Goal: Information Seeking & Learning: Learn about a topic

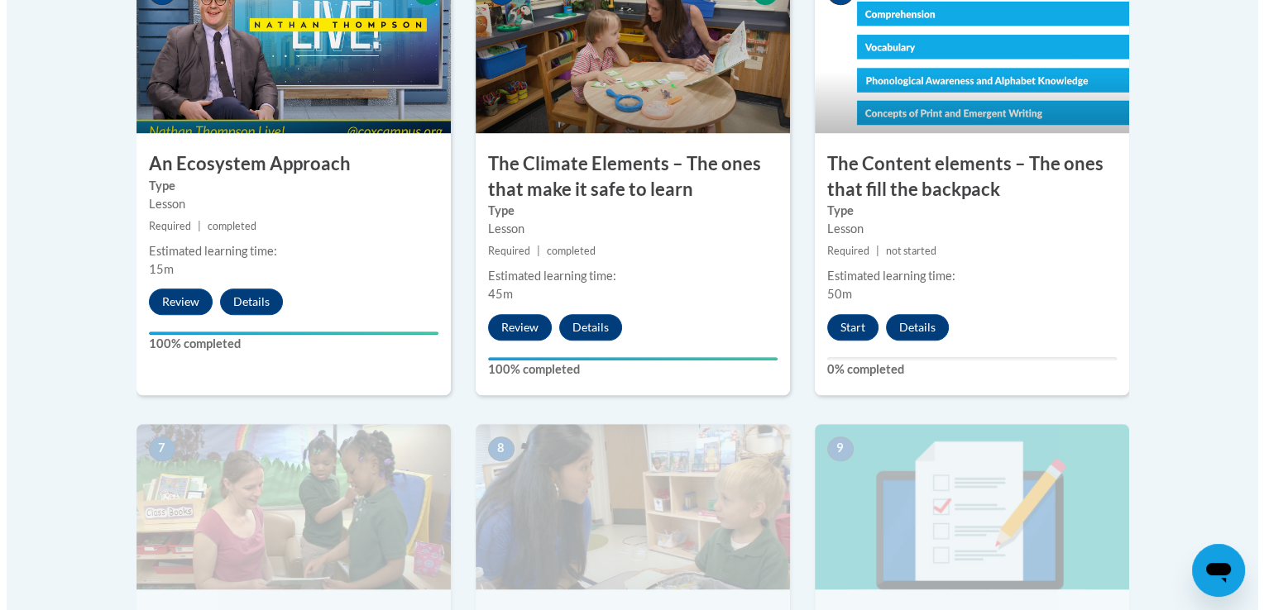
scroll to position [1084, 0]
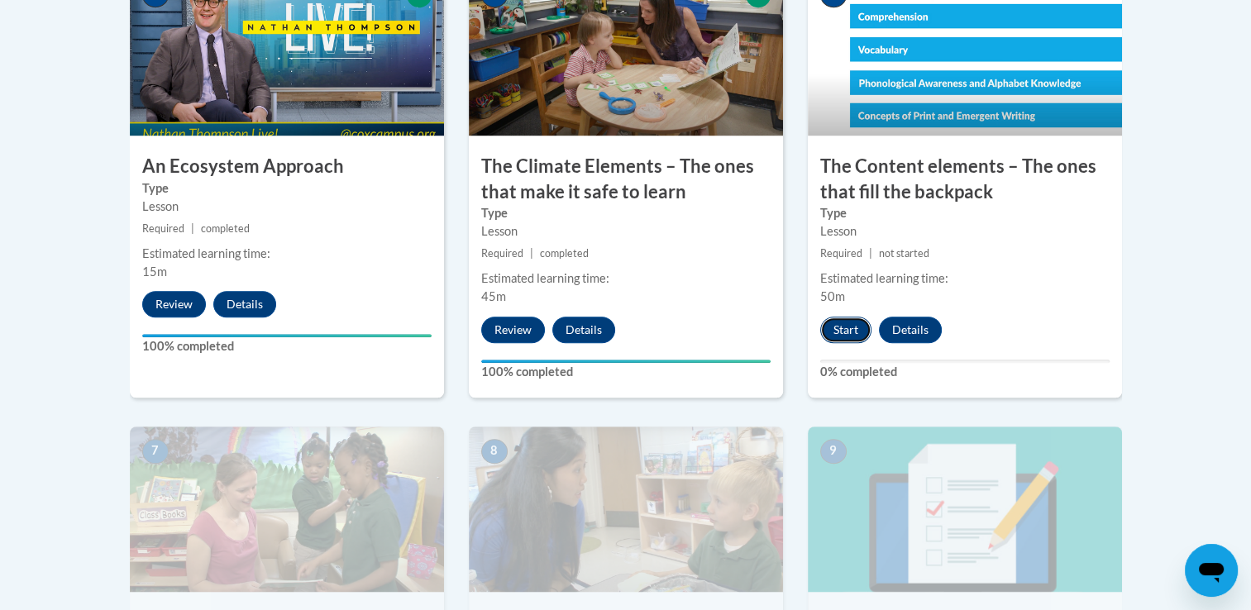
click at [858, 329] on button "Start" at bounding box center [845, 330] width 51 height 26
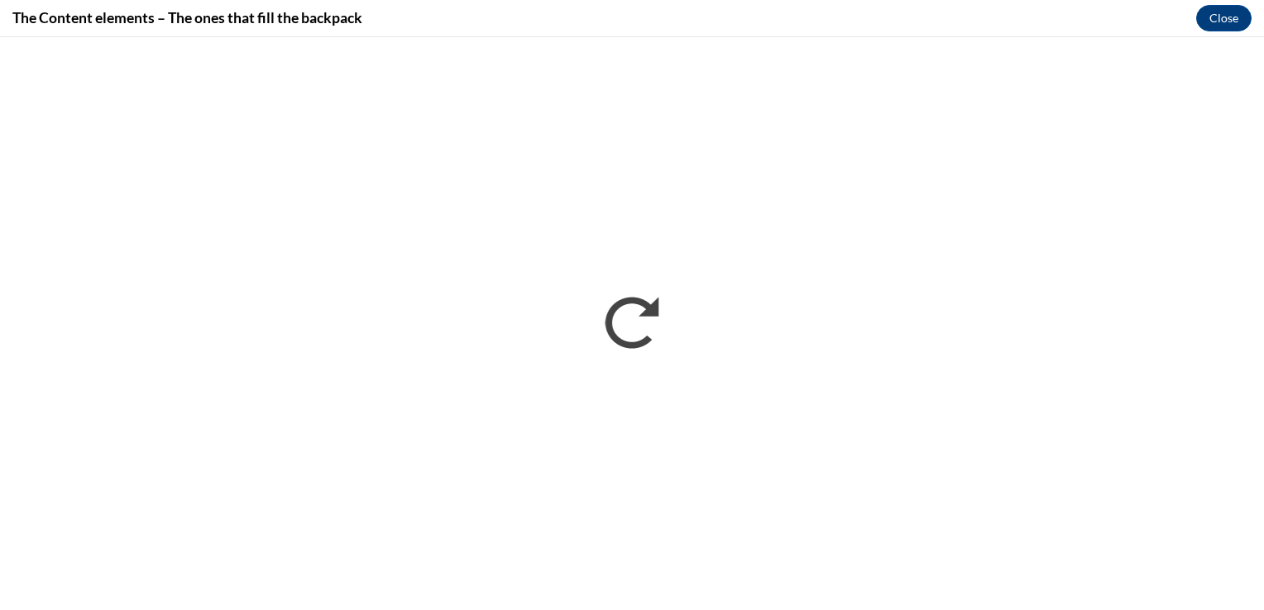
scroll to position [0, 0]
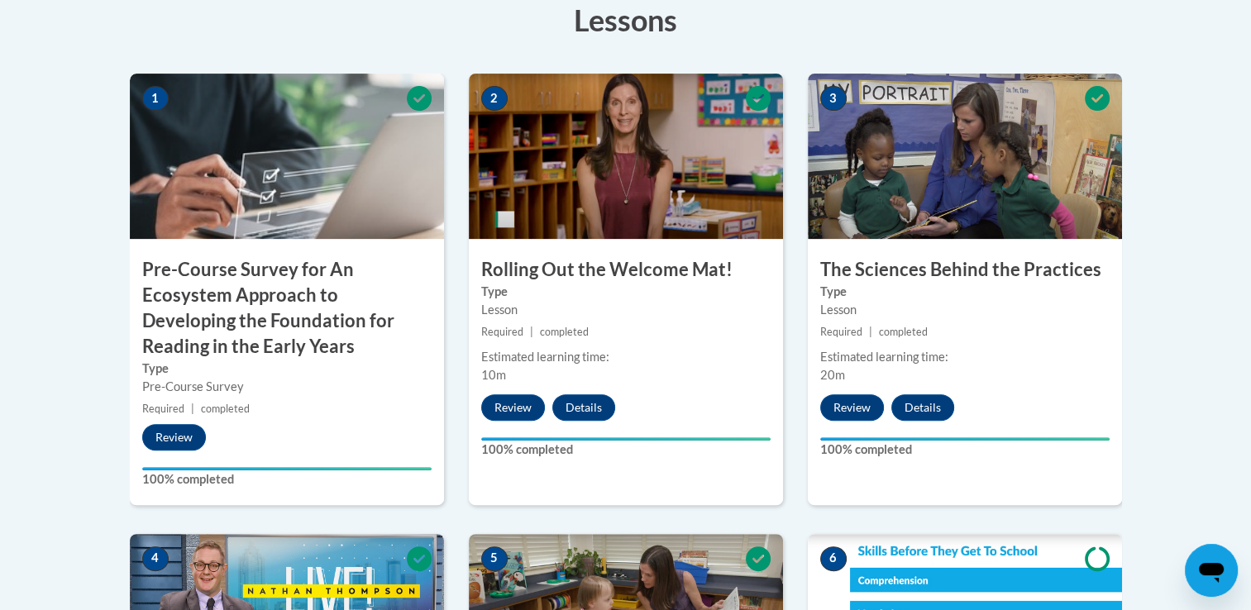
scroll to position [539, 0]
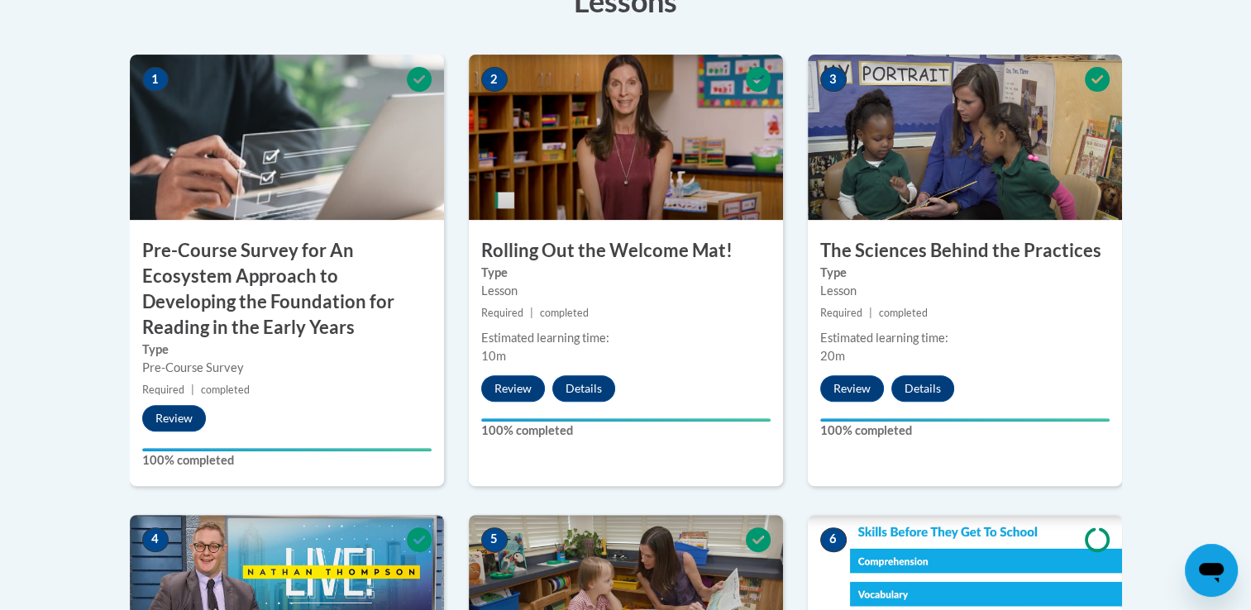
drag, startPoint x: 1247, startPoint y: 235, endPoint x: 1237, endPoint y: 311, distance: 76.7
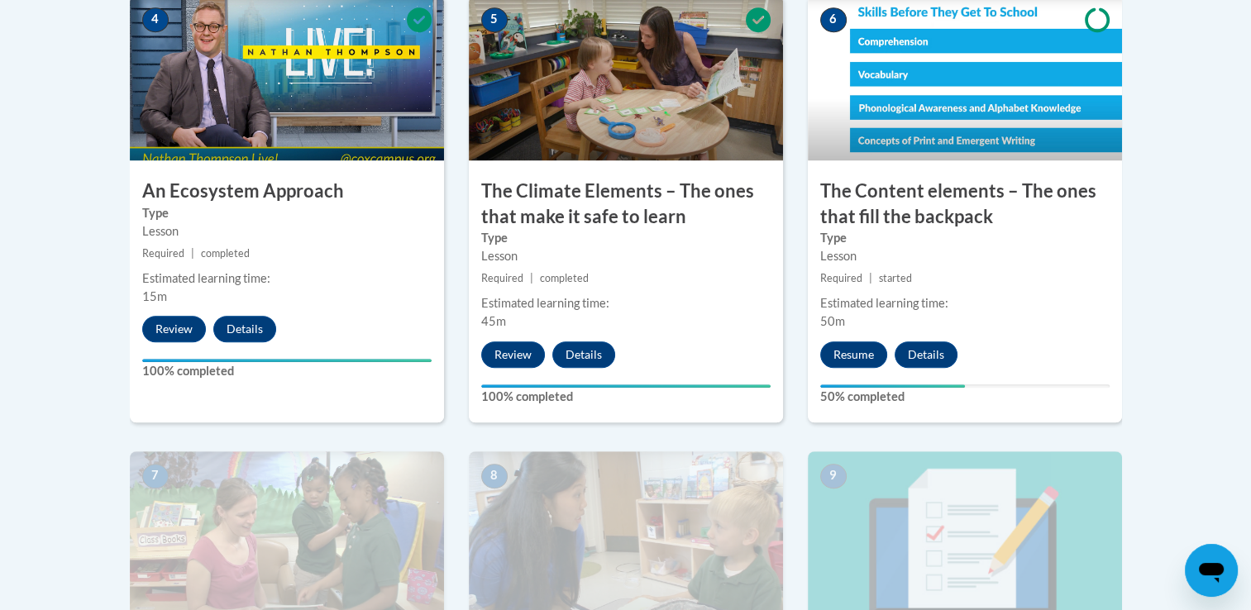
scroll to position [862, 0]
